Goal: Task Accomplishment & Management: Manage account settings

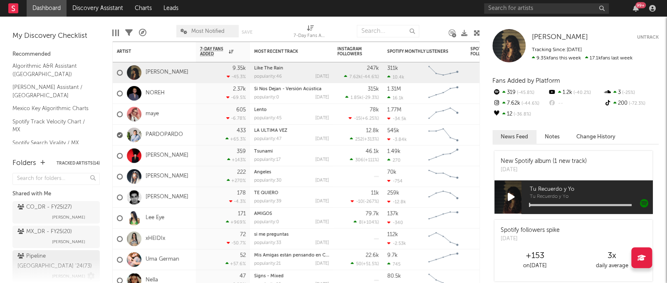
click at [30, 255] on div "Pipeline Mexico '24 ( 73 )" at bounding box center [54, 262] width 75 height 20
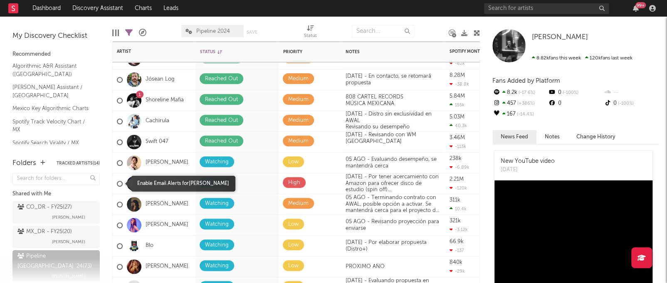
click at [119, 183] on div at bounding box center [120, 184] width 6 height 6
click at [117, 183] on input "checkbox" at bounding box center [117, 183] width 0 height 7
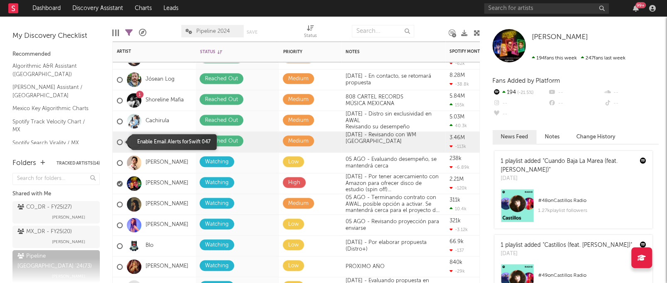
click at [119, 142] on div at bounding box center [120, 142] width 6 height 6
click at [117, 142] on input "checkbox" at bounding box center [117, 142] width 0 height 7
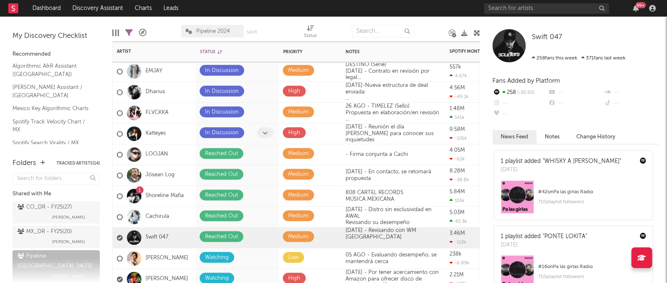
click at [261, 132] on span at bounding box center [265, 132] width 16 height 11
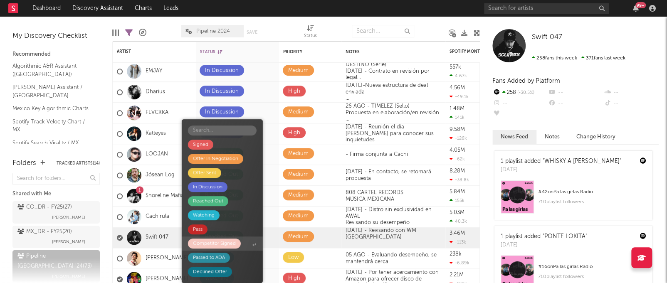
click at [230, 245] on div "Competitor Signed" at bounding box center [214, 244] width 43 height 10
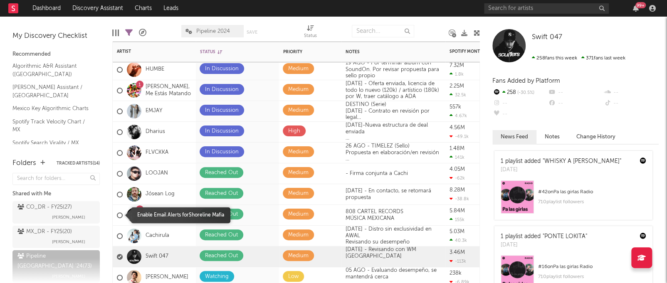
drag, startPoint x: 120, startPoint y: 214, endPoint x: 123, endPoint y: 205, distance: 9.7
click at [120, 214] on div at bounding box center [120, 216] width 6 height 6
click at [117, 214] on input "checkbox" at bounding box center [117, 215] width 0 height 7
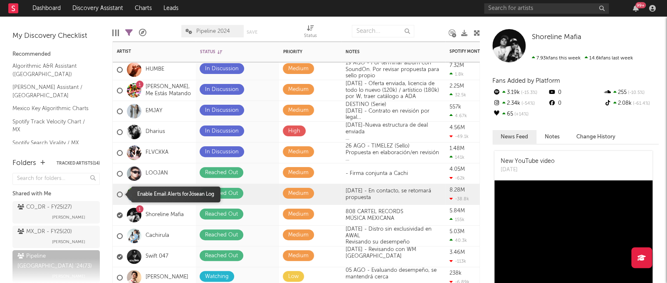
click at [120, 195] on div at bounding box center [120, 195] width 6 height 6
click at [117, 195] on input "checkbox" at bounding box center [117, 194] width 0 height 7
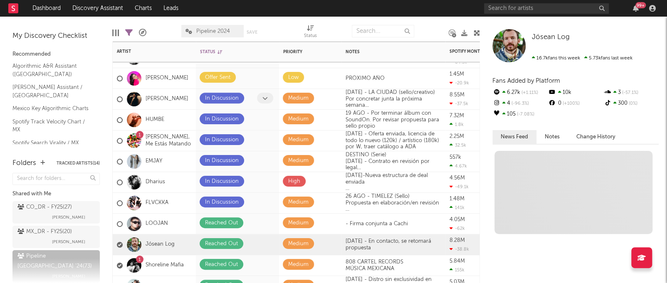
click at [266, 97] on icon at bounding box center [265, 98] width 5 height 5
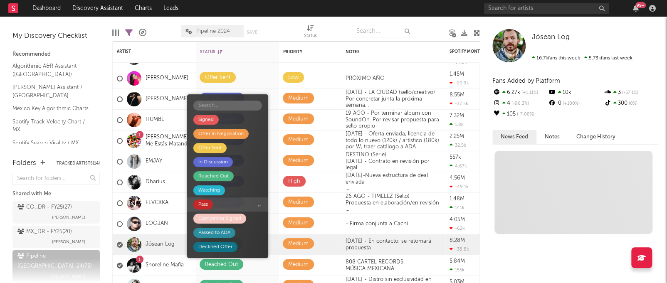
click at [224, 201] on span "Pass" at bounding box center [227, 205] width 81 height 14
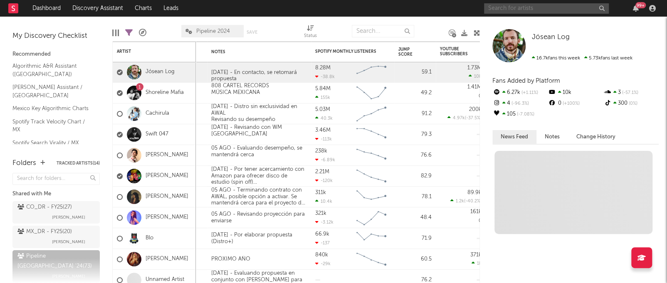
click at [522, 10] on input "text" at bounding box center [546, 8] width 125 height 10
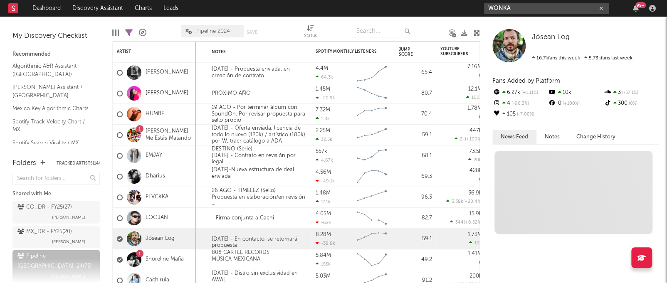
type input "WONKA"
